Goal: Task Accomplishment & Management: Complete application form

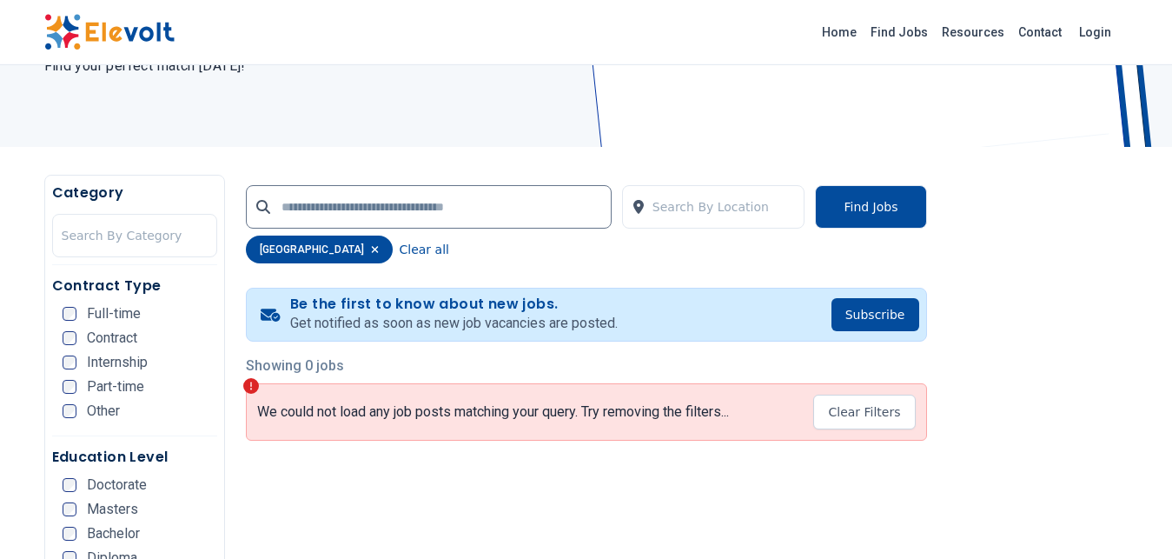
scroll to position [236, 0]
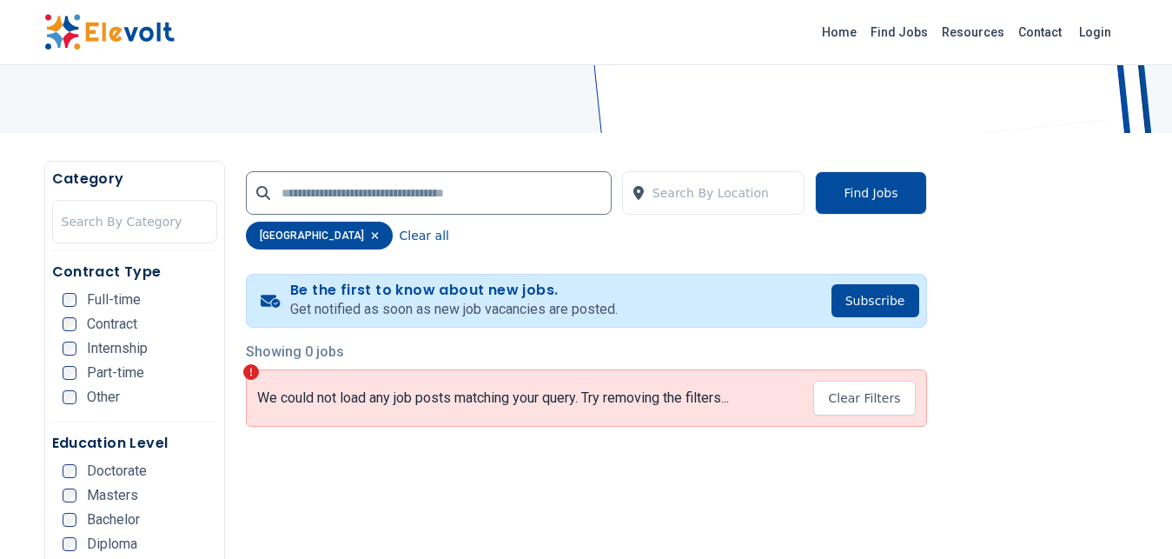
click at [70, 332] on ul "Full-time Contract Internship Part-time Other" at bounding box center [140, 354] width 155 height 122
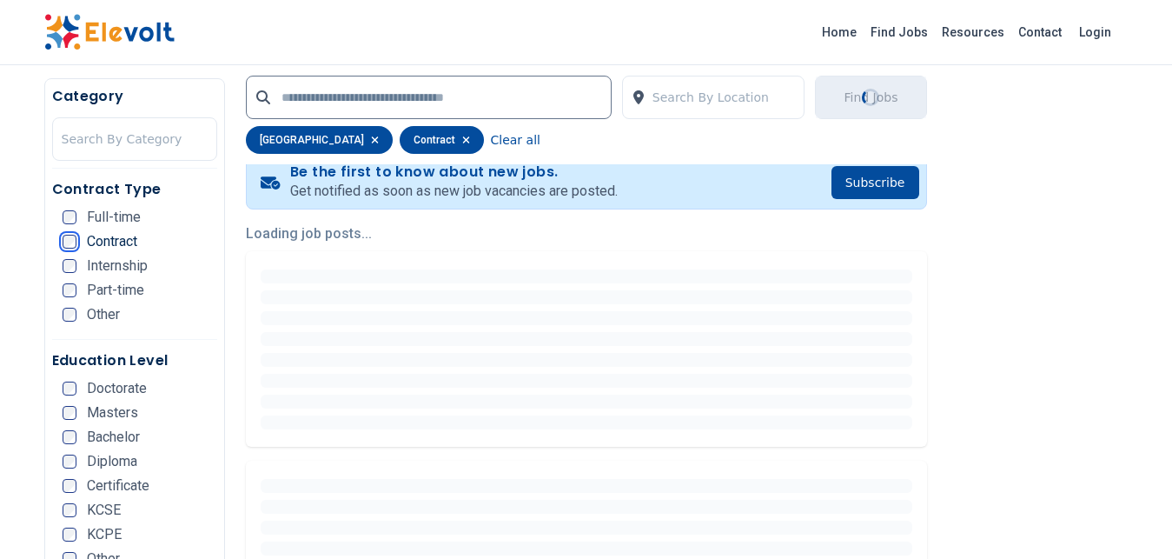
scroll to position [399, 0]
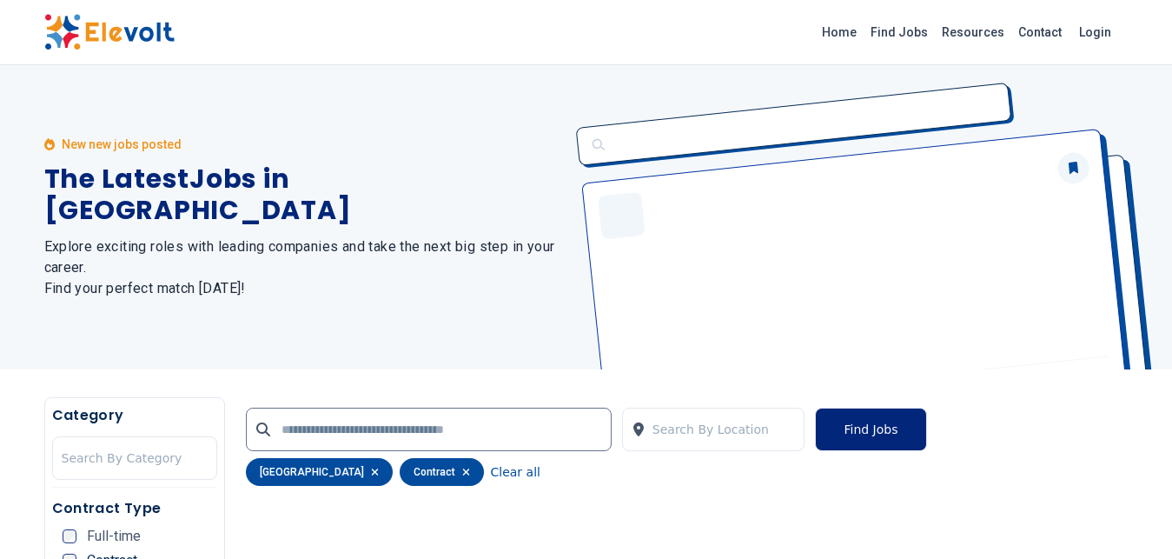
click at [860, 427] on button "Find Jobs" at bounding box center [870, 429] width 111 height 43
click at [864, 28] on link "Home" at bounding box center [839, 32] width 49 height 28
click at [905, 35] on link "Find Jobs" at bounding box center [899, 32] width 71 height 28
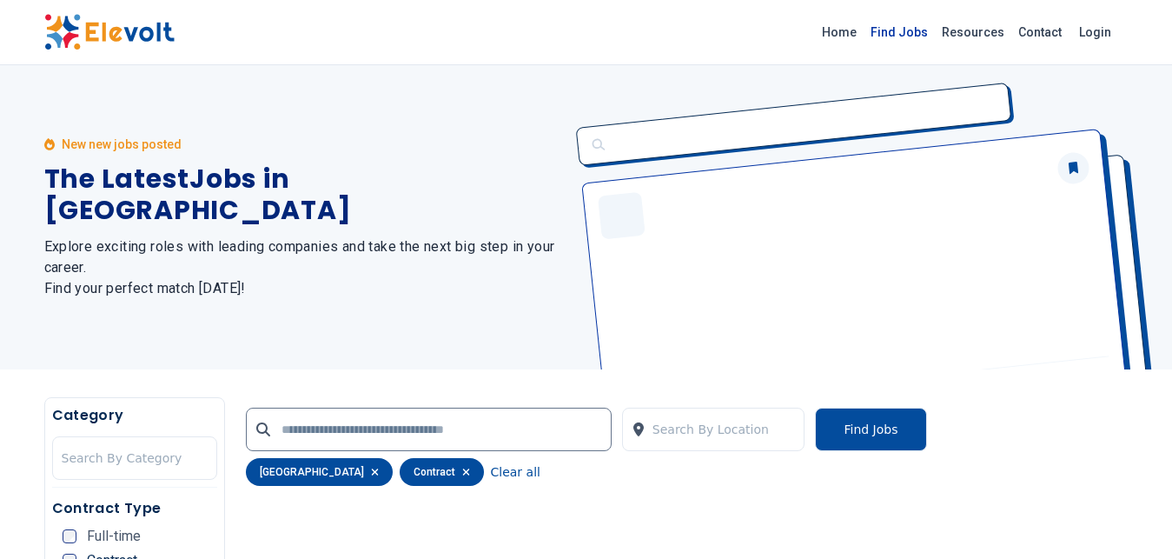
click at [905, 35] on link "Find Jobs" at bounding box center [899, 32] width 71 height 28
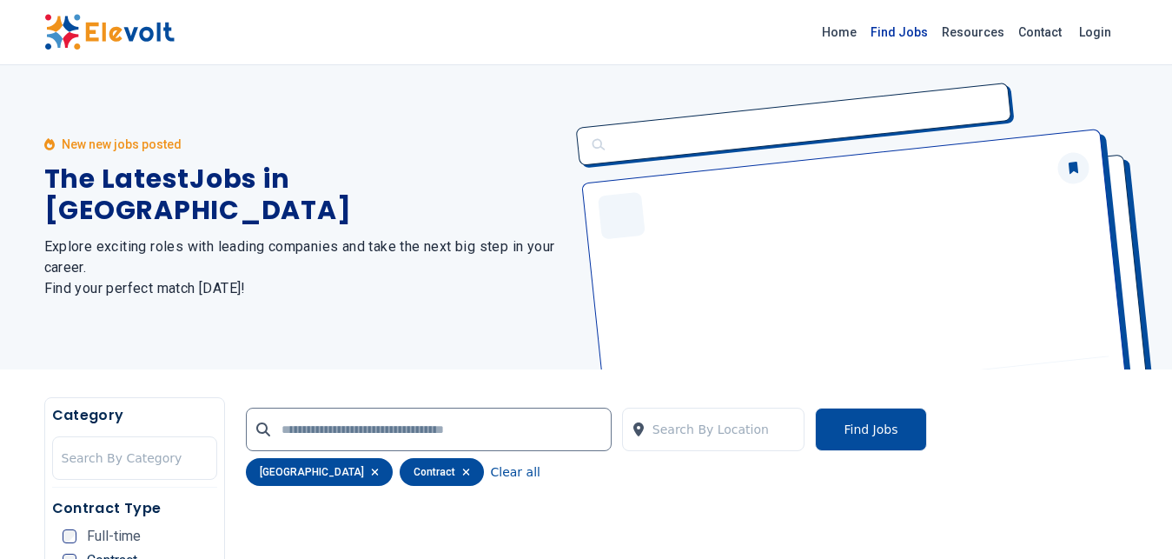
click at [905, 35] on link "Find Jobs" at bounding box center [899, 32] width 71 height 28
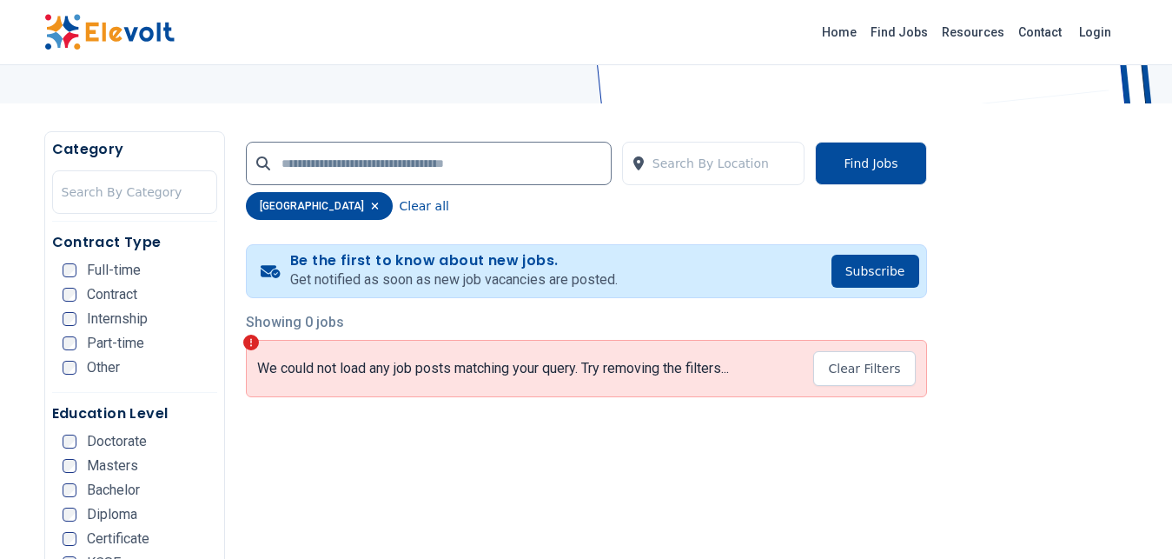
scroll to position [310, 0]
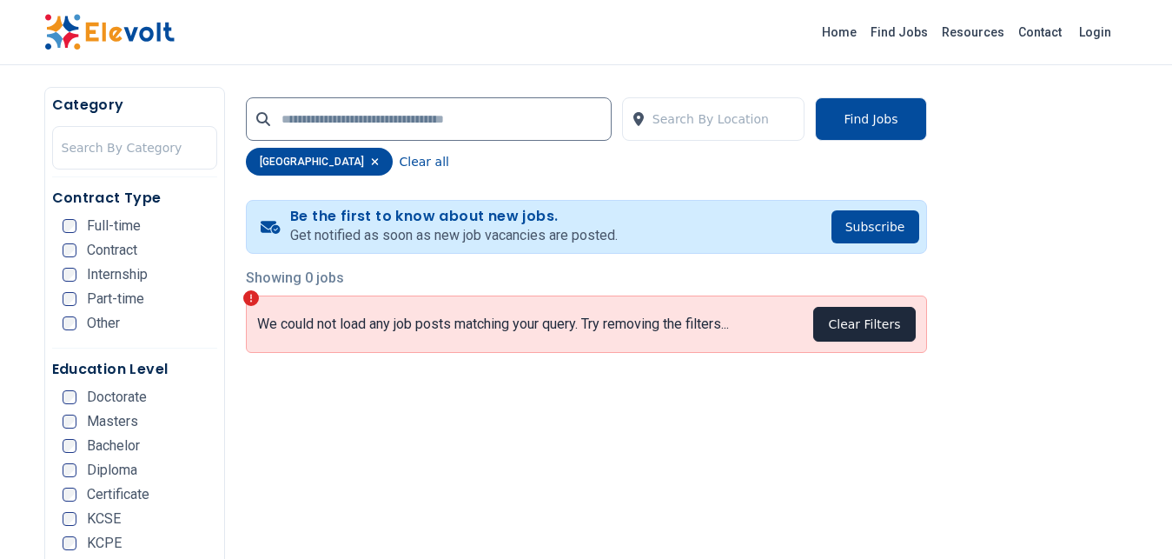
click at [863, 316] on button "Clear Filters" at bounding box center [864, 324] width 102 height 35
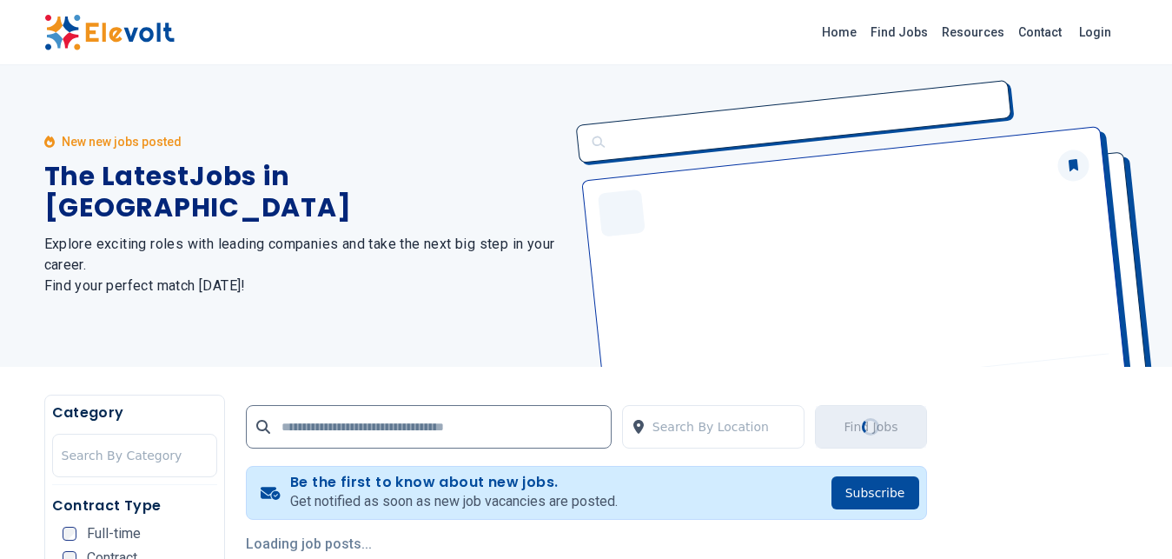
scroll to position [0, 0]
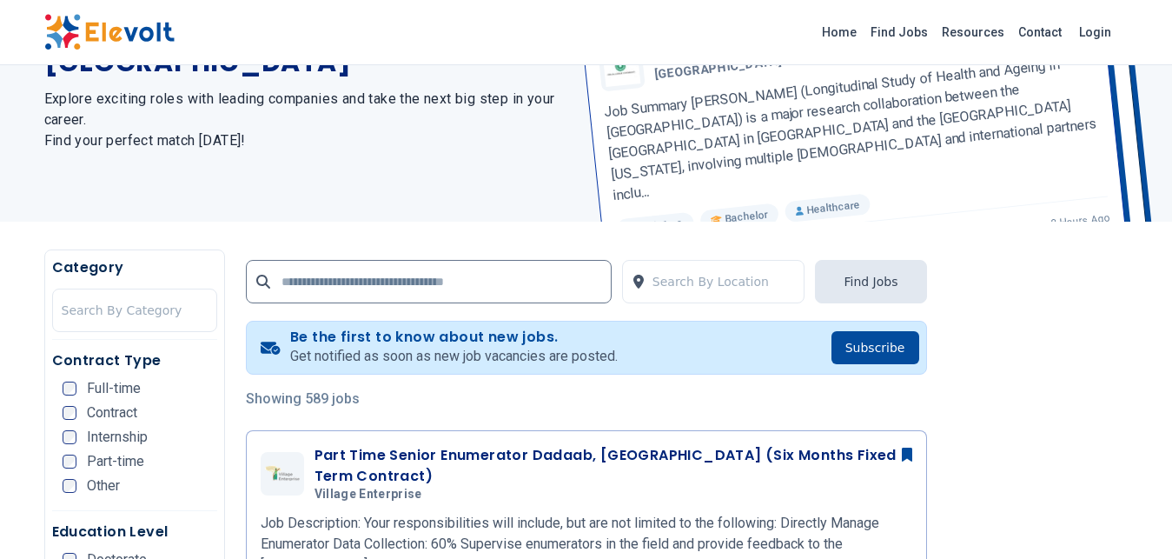
scroll to position [612, 0]
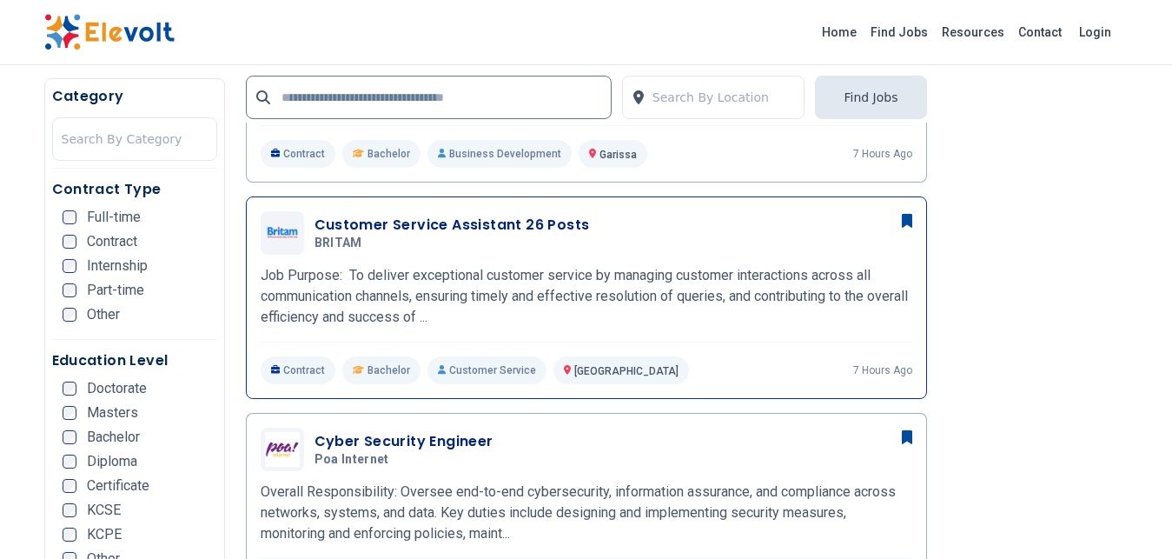
click at [443, 215] on h3 "Customer Service Assistant 26 Posts" at bounding box center [453, 225] width 276 height 21
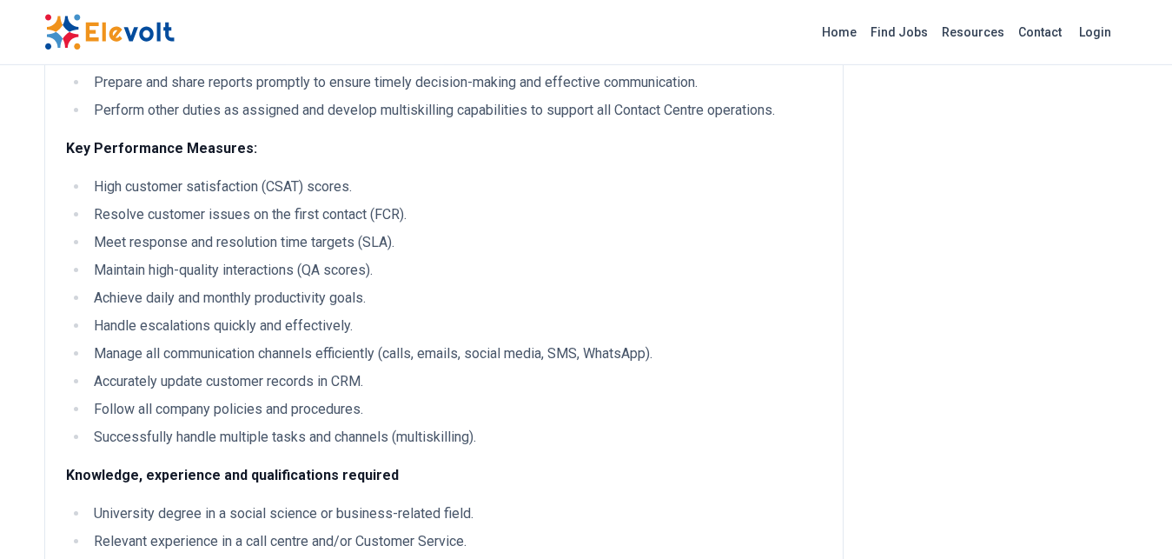
scroll to position [591, 0]
